Goal: Information Seeking & Learning: Learn about a topic

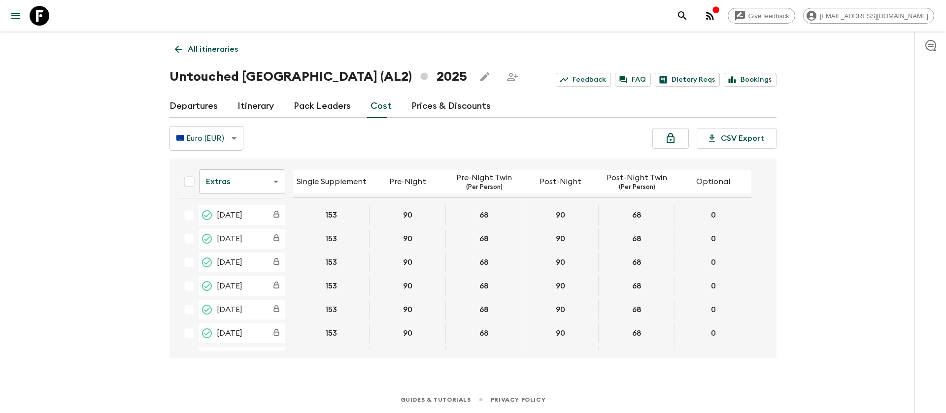
click at [37, 19] on icon at bounding box center [40, 16] width 20 height 20
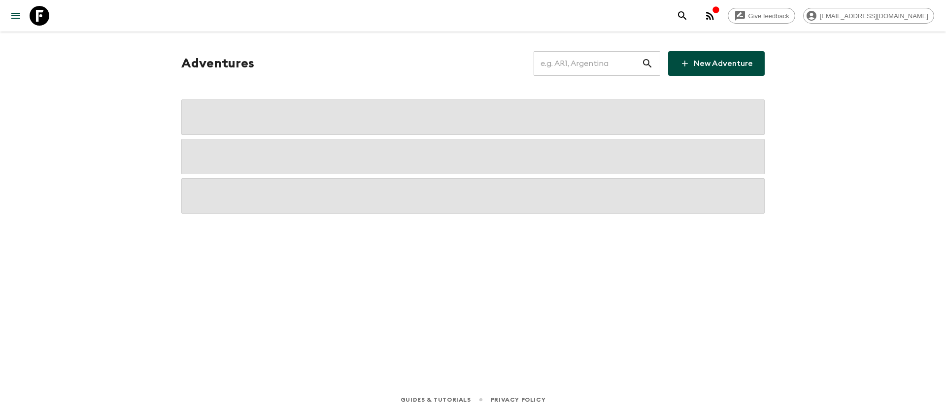
click at [603, 64] on input "text" at bounding box center [587, 64] width 108 height 28
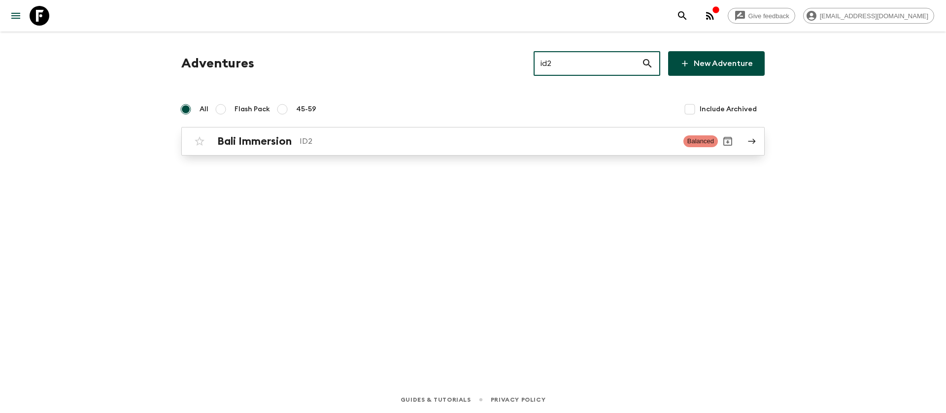
type input "id2"
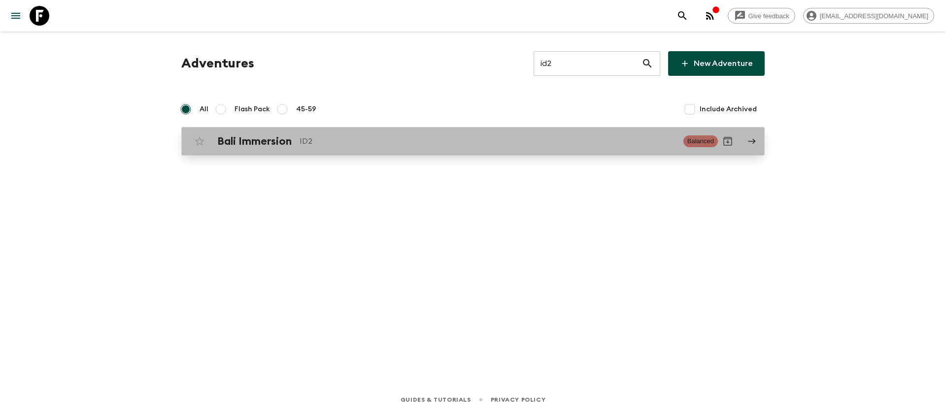
click at [320, 154] on link "Bali Immersion ID2 Balanced" at bounding box center [472, 141] width 583 height 29
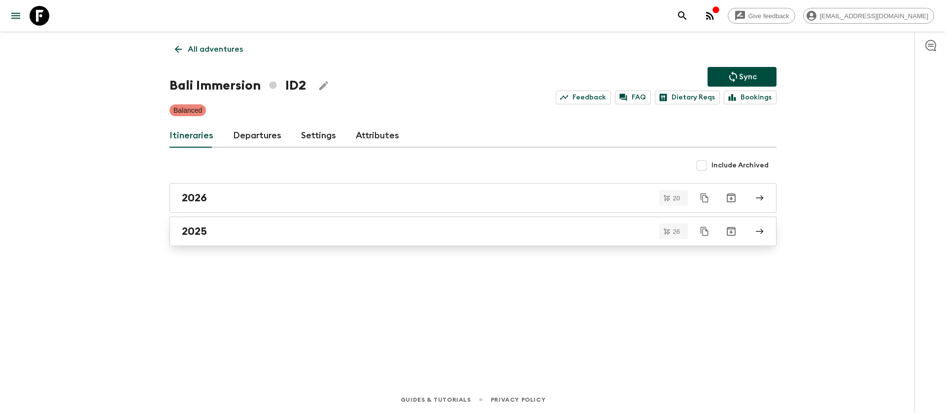
click at [209, 235] on div "2025" at bounding box center [463, 231] width 563 height 13
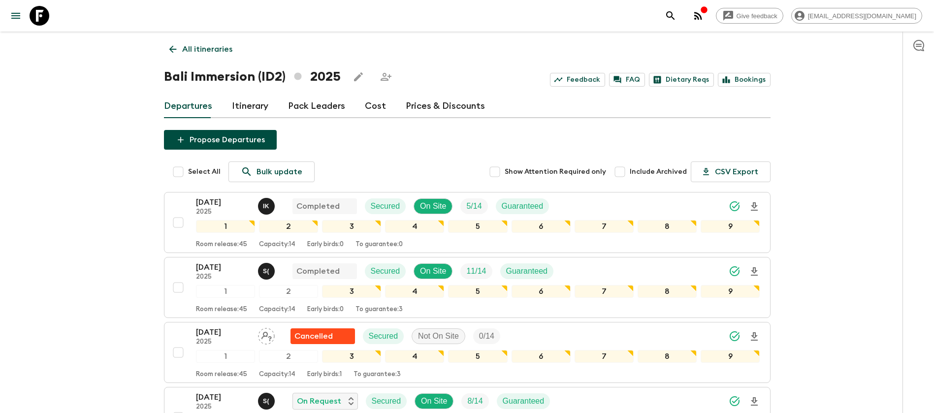
scroll to position [74, 0]
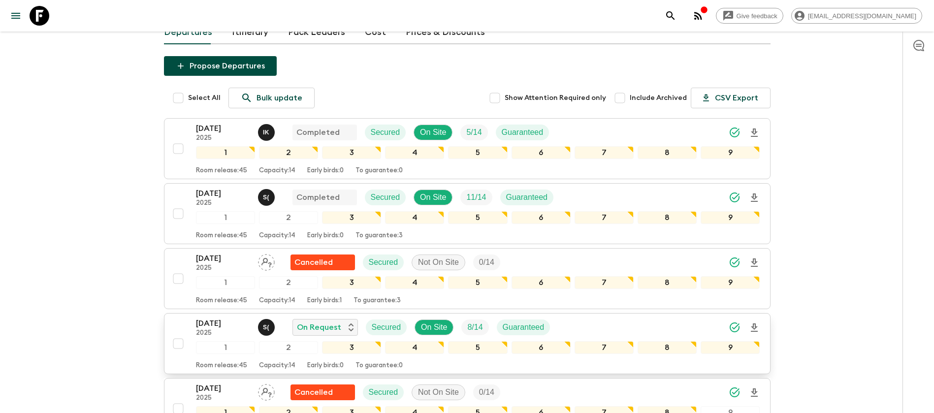
click at [216, 322] on p "[DATE]" at bounding box center [223, 324] width 54 height 12
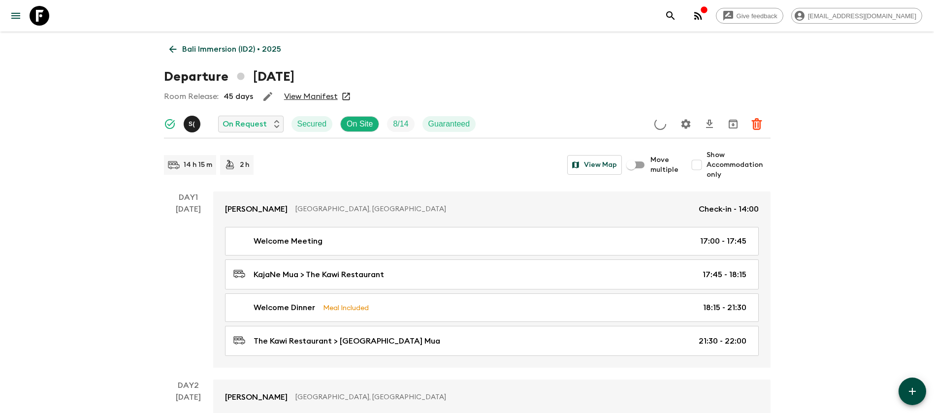
click at [301, 96] on link "View Manifest" at bounding box center [311, 97] width 54 height 10
click at [174, 50] on icon at bounding box center [172, 49] width 11 height 11
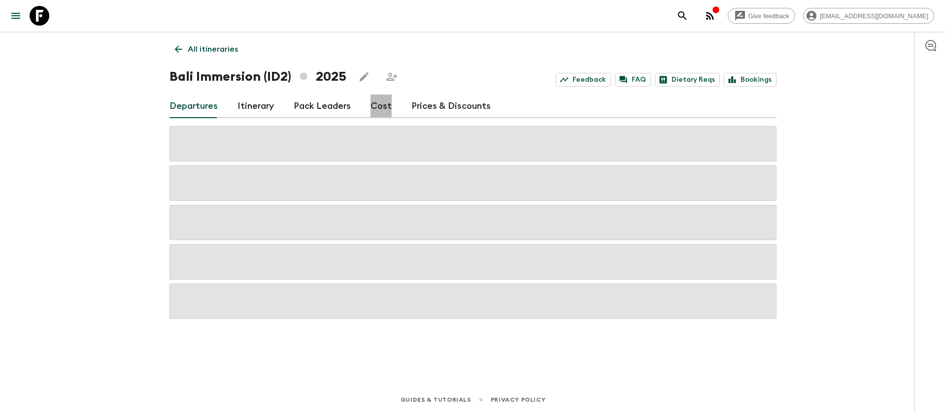
click at [376, 104] on link "Cost" at bounding box center [380, 107] width 21 height 24
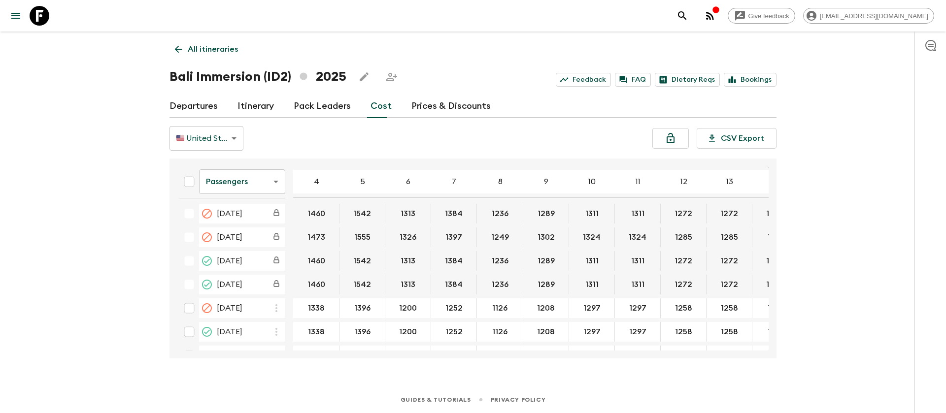
scroll to position [443, 0]
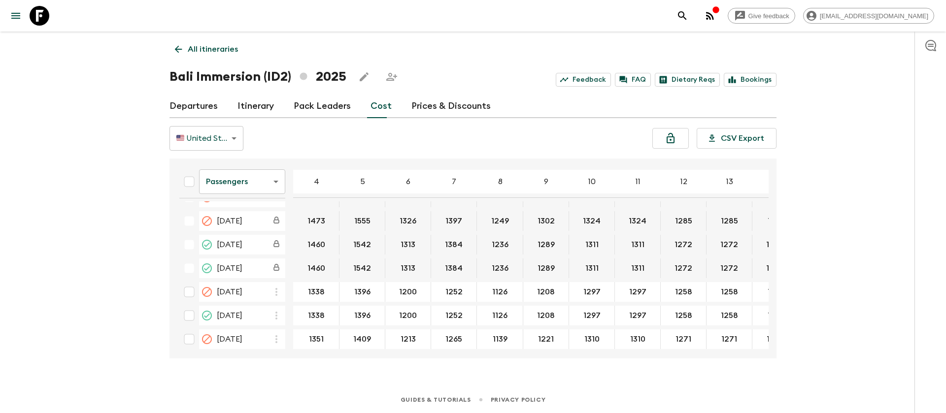
click at [260, 178] on body "Give feedback [PERSON_NAME][EMAIL_ADDRESS][DOMAIN_NAME] All itineraries Bali Im…" at bounding box center [473, 206] width 946 height 413
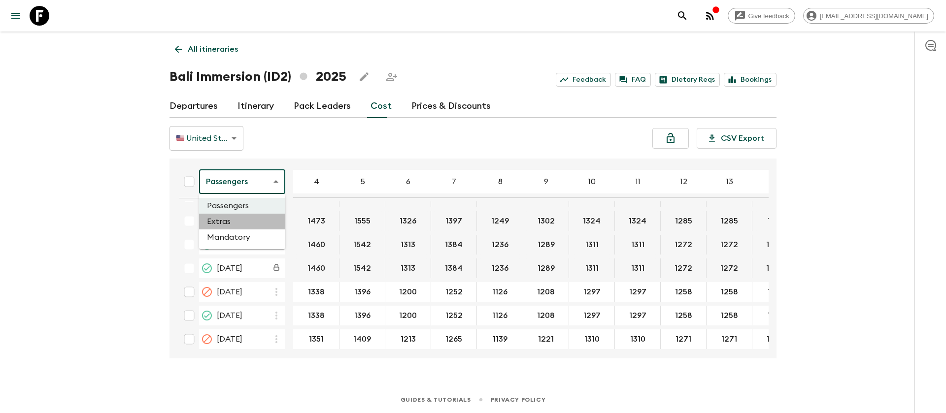
click at [255, 227] on li "Extras" at bounding box center [242, 222] width 86 height 16
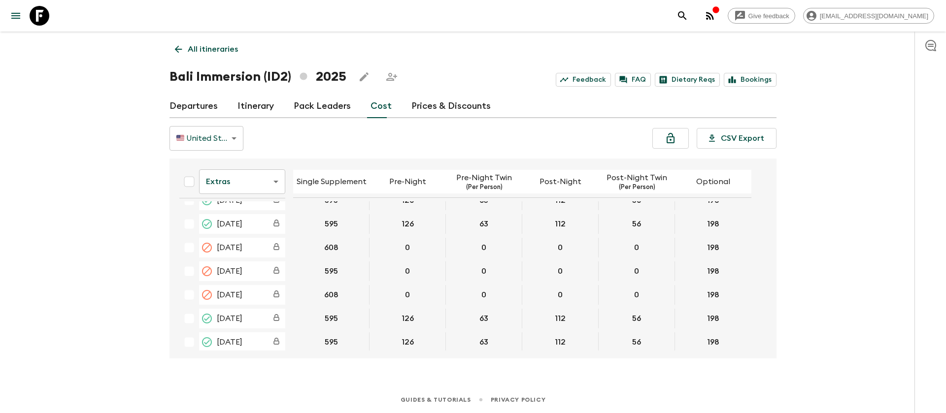
scroll to position [443, 0]
